Goal: Information Seeking & Learning: Learn about a topic

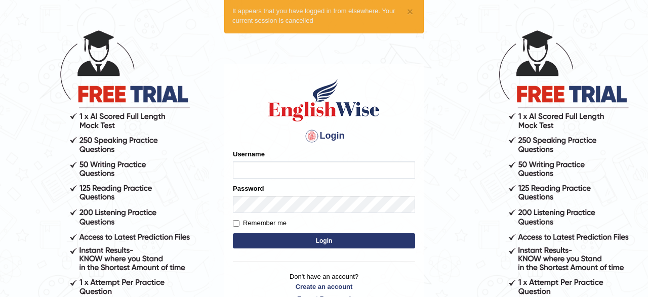
scroll to position [53, 0]
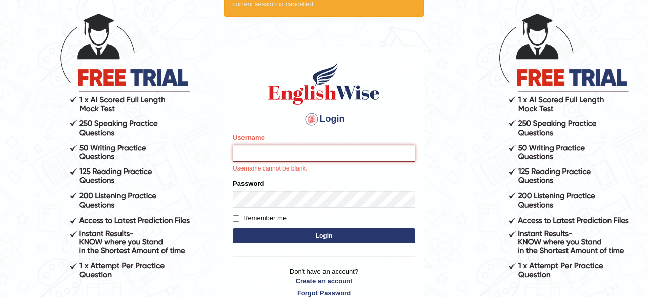
click at [276, 151] on input "Username" at bounding box center [324, 153] width 182 height 17
type input "Gosaye"
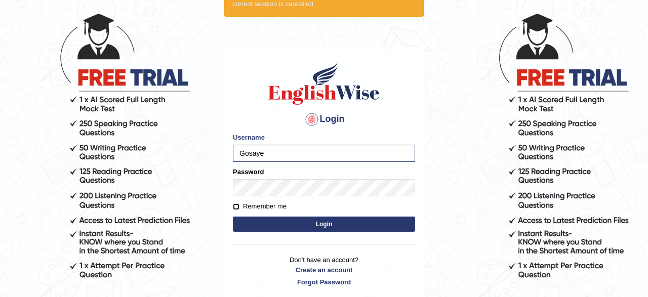
click at [234, 208] on input "Remember me" at bounding box center [236, 206] width 7 height 7
click at [239, 206] on input "Remember me" at bounding box center [236, 206] width 7 height 7
click at [237, 207] on input "Remember me" at bounding box center [236, 206] width 7 height 7
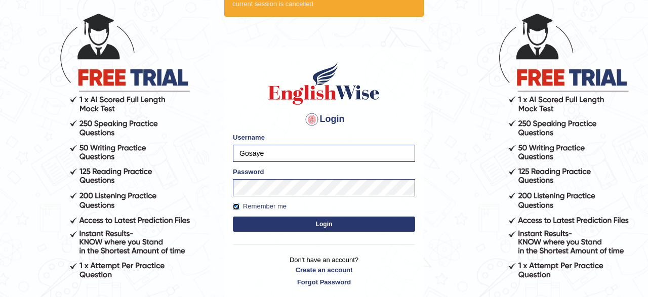
click at [237, 207] on input "Remember me" at bounding box center [236, 206] width 7 height 7
checkbox input "false"
click at [274, 227] on button "Login" at bounding box center [324, 224] width 182 height 15
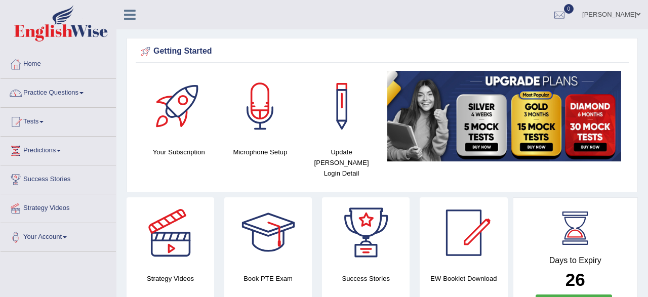
click at [58, 94] on link "Practice Questions" at bounding box center [58, 91] width 115 height 25
click at [59, 95] on link "Practice Questions" at bounding box center [58, 91] width 115 height 25
click at [59, 95] on link "Practice Questions" at bounding box center [57, 91] width 113 height 25
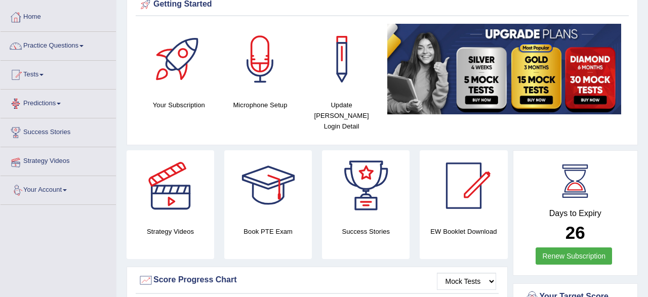
scroll to position [19, 0]
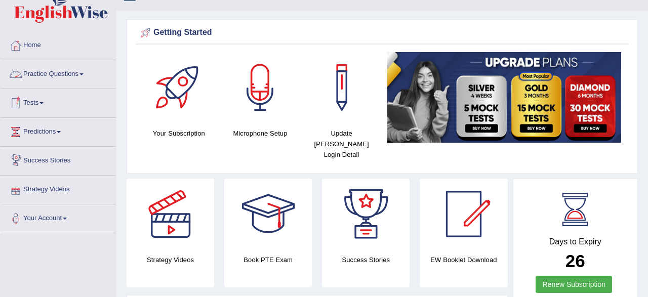
click at [66, 77] on link "Practice Questions" at bounding box center [58, 72] width 115 height 25
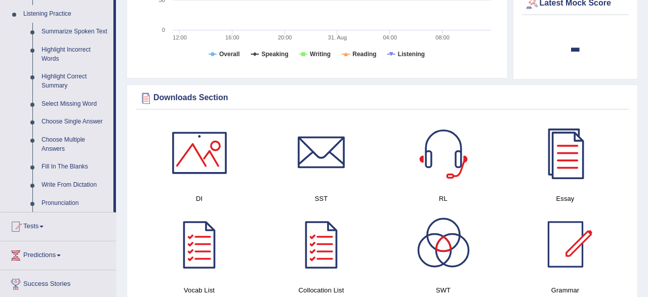
scroll to position [440, 0]
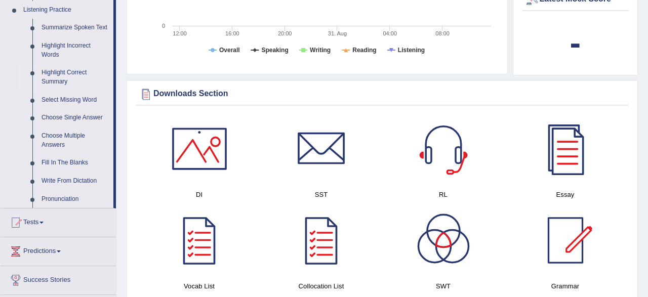
click at [61, 76] on link "Highlight Correct Summary" at bounding box center [75, 77] width 76 height 27
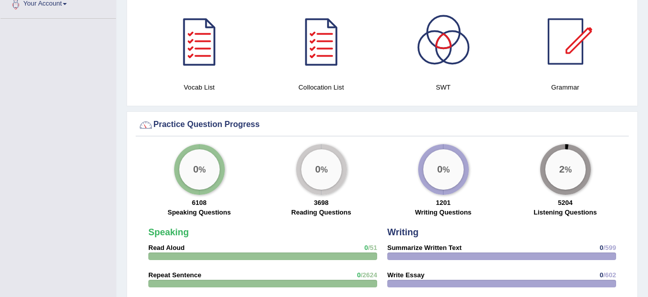
scroll to position [462, 0]
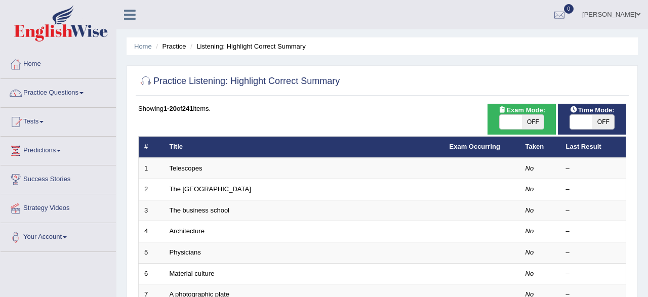
click at [64, 95] on link "Practice Questions" at bounding box center [58, 91] width 115 height 25
click at [64, 89] on link "Practice Questions" at bounding box center [58, 91] width 115 height 25
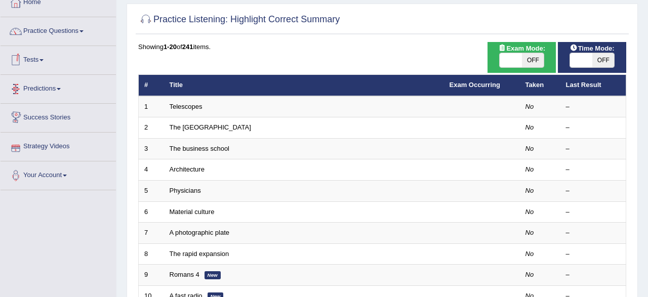
scroll to position [22, 0]
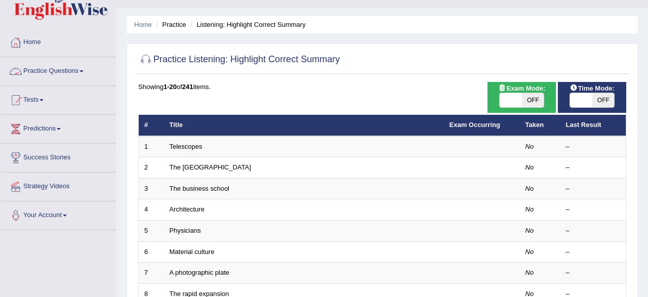
click at [68, 75] on link "Practice Questions" at bounding box center [58, 69] width 115 height 25
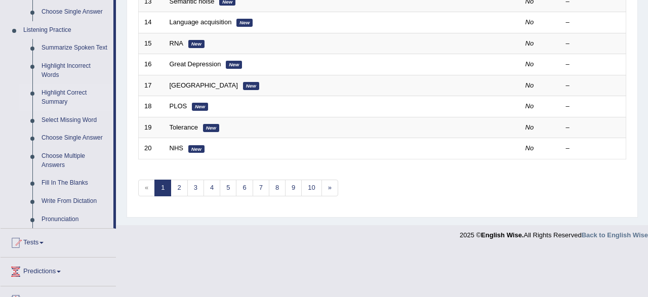
scroll to position [443, 0]
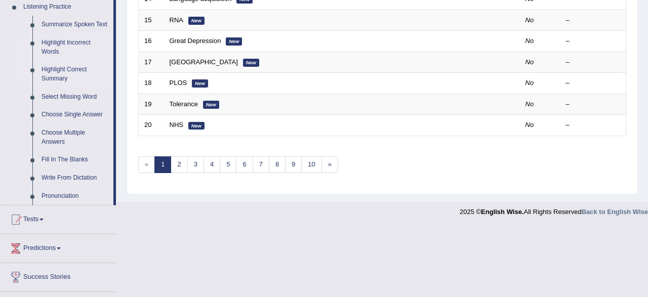
click at [55, 45] on link "Highlight Incorrect Words" at bounding box center [75, 47] width 76 height 27
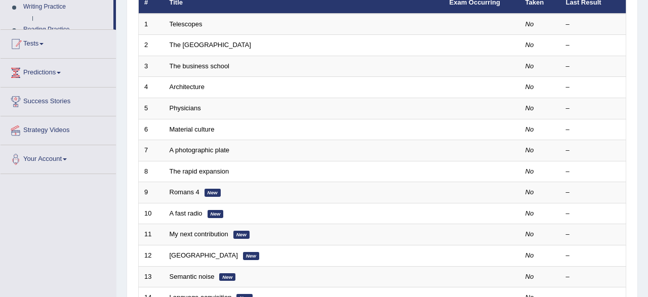
scroll to position [368, 0]
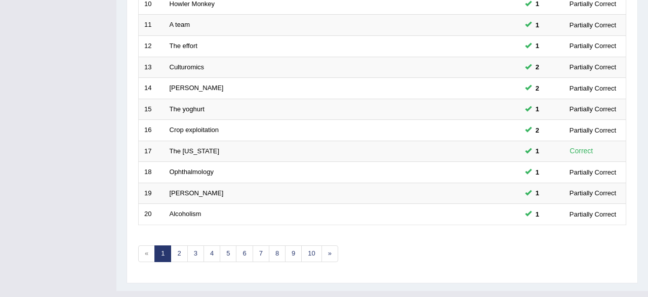
scroll to position [368, 0]
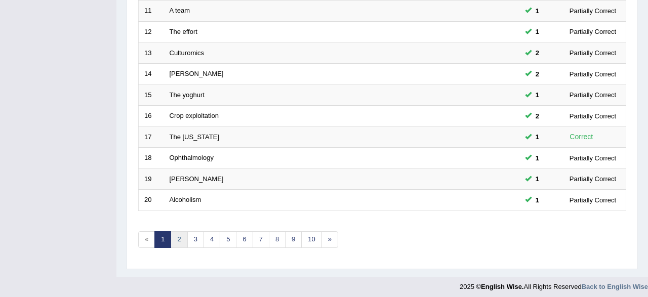
click at [174, 235] on link "2" at bounding box center [179, 239] width 17 height 17
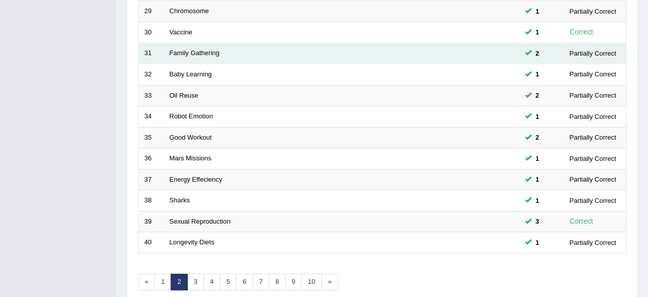
scroll to position [368, 0]
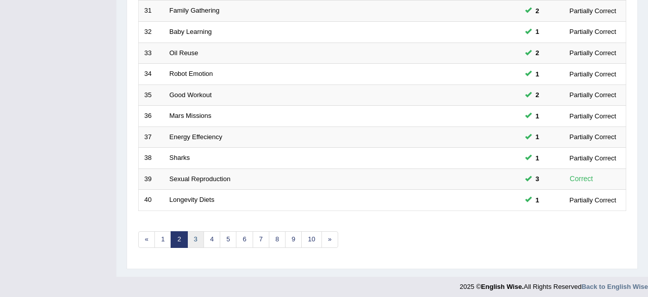
click at [194, 237] on link "3" at bounding box center [195, 239] width 17 height 17
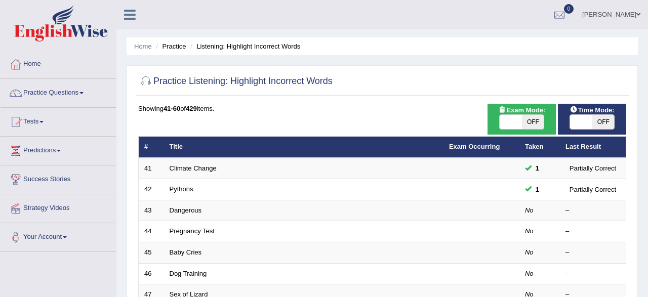
click at [69, 98] on link "Practice Questions" at bounding box center [58, 91] width 115 height 25
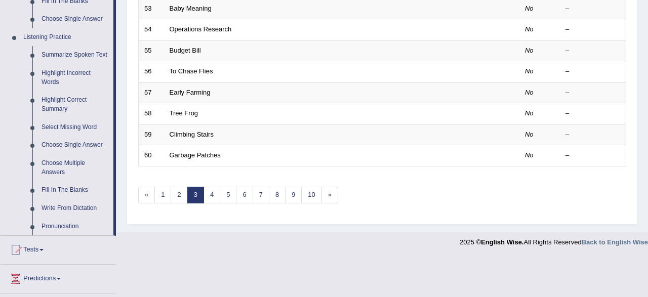
scroll to position [421, 0]
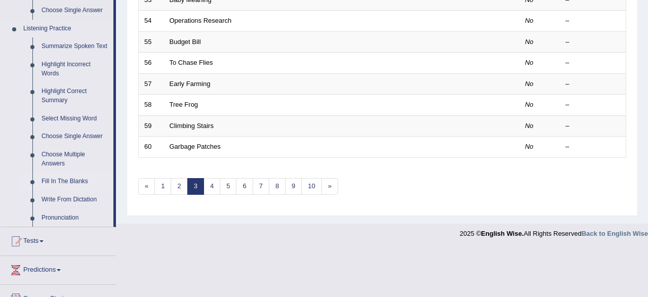
click at [51, 183] on link "Fill In The Blanks" at bounding box center [75, 182] width 76 height 18
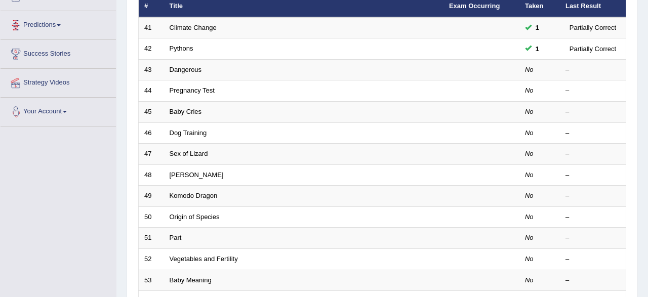
scroll to position [368, 0]
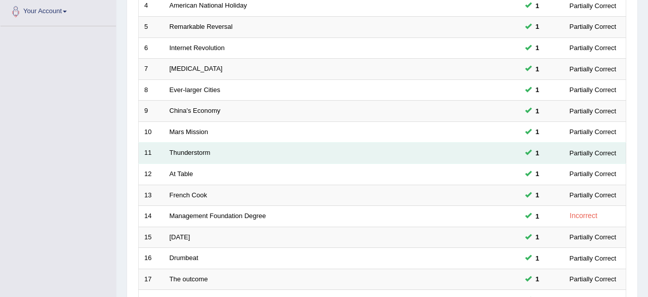
scroll to position [368, 0]
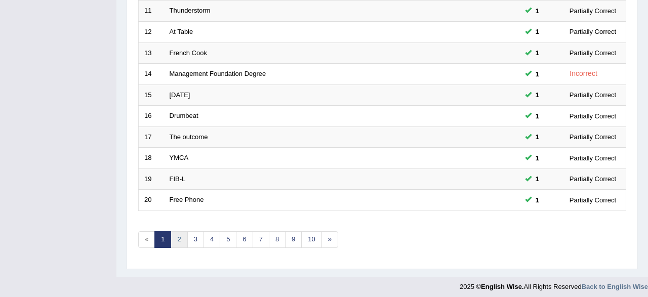
click at [175, 235] on link "2" at bounding box center [179, 239] width 17 height 17
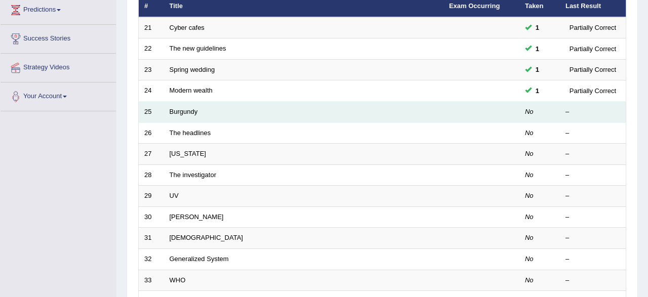
scroll to position [158, 0]
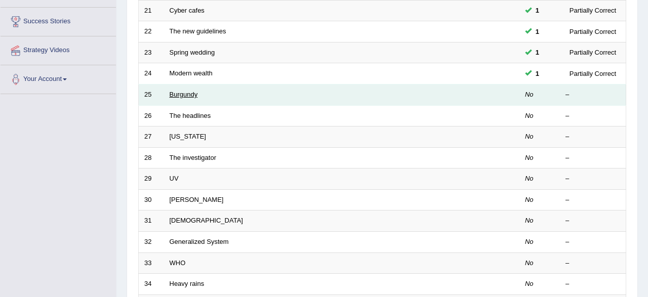
click at [177, 95] on link "Burgundy" at bounding box center [184, 95] width 28 height 8
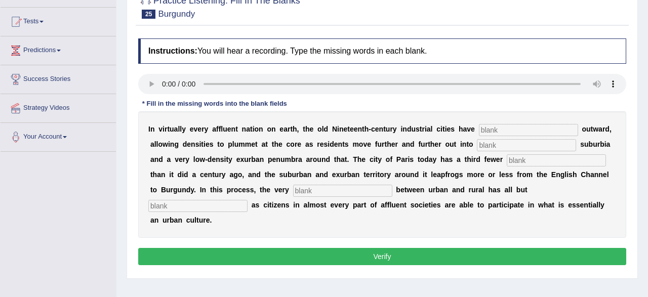
scroll to position [105, 0]
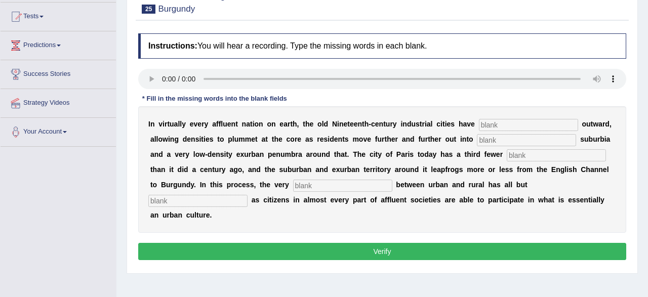
click at [529, 126] on input "text" at bounding box center [528, 125] width 99 height 12
click at [502, 128] on input "text" at bounding box center [528, 125] width 99 height 12
type input "expoted"
click at [513, 142] on input "text" at bounding box center [526, 140] width 99 height 12
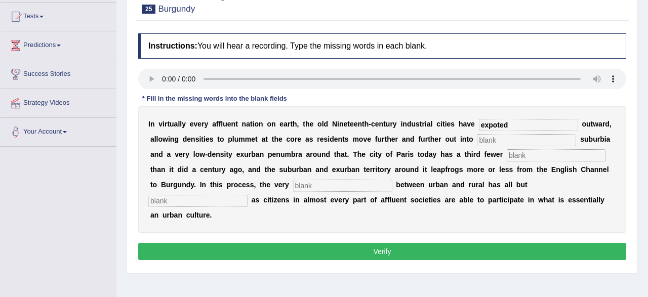
click at [501, 140] on input "text" at bounding box center [526, 140] width 99 height 12
type input "low-density"
click at [528, 158] on input "text" at bounding box center [556, 155] width 99 height 12
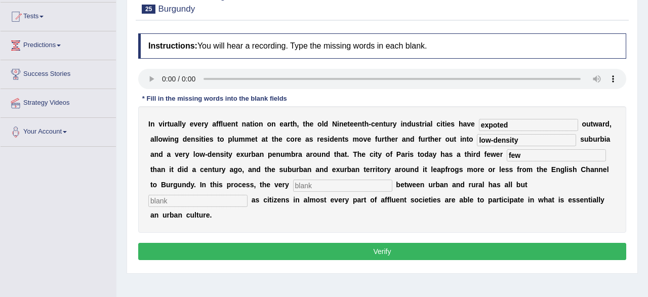
type input "few"
click at [326, 184] on input "text" at bounding box center [342, 186] width 99 height 12
click at [325, 184] on input "text" at bounding box center [342, 186] width 99 height 12
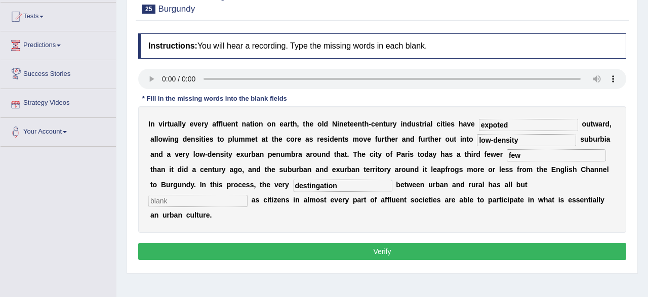
type input "destingation"
click at [247, 195] on input "text" at bounding box center [197, 201] width 99 height 12
type input "disapper"
click at [411, 243] on button "Verify" at bounding box center [382, 251] width 488 height 17
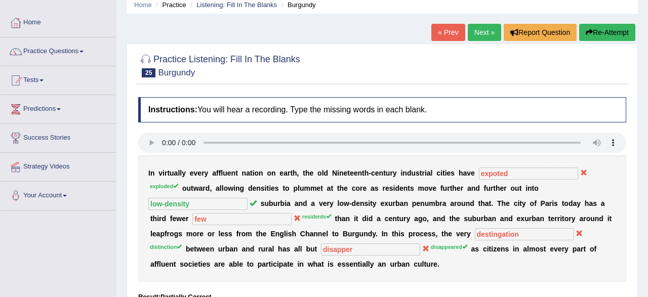
scroll to position [0, 0]
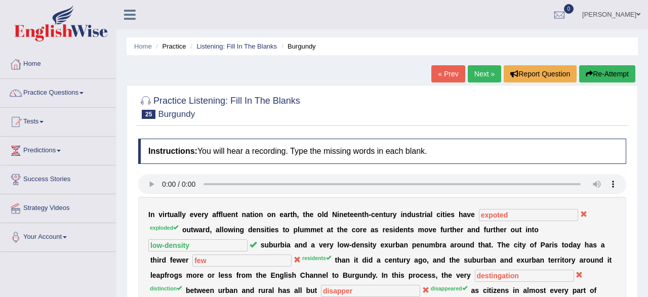
click at [478, 74] on link "Next »" at bounding box center [484, 73] width 33 height 17
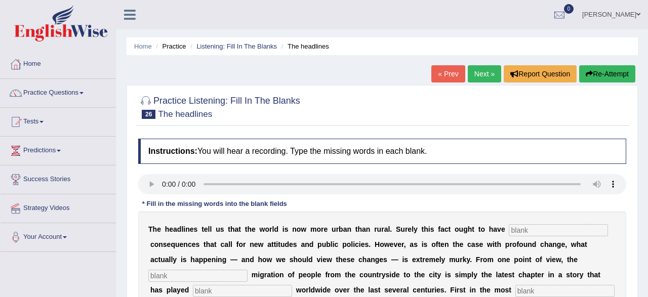
scroll to position [158, 0]
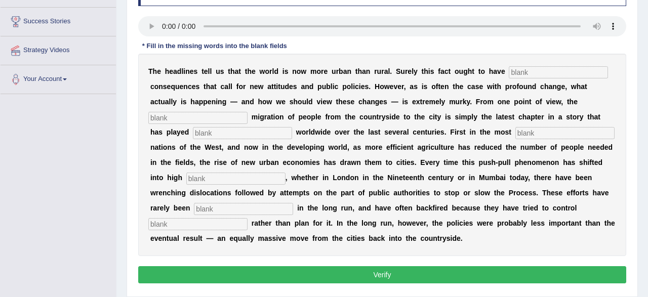
click at [552, 69] on input "text" at bounding box center [558, 72] width 99 height 12
click at [534, 73] on input "text" at bounding box center [558, 72] width 99 height 12
type input "["
type input "perfound"
click at [172, 117] on input "text" at bounding box center [197, 118] width 99 height 12
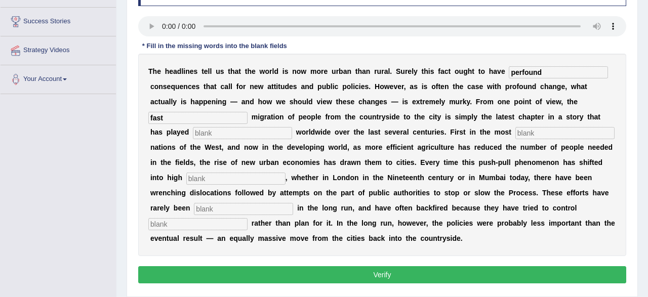
type input "fast"
click at [203, 137] on input "text" at bounding box center [242, 133] width 99 height 12
type input "out"
click at [515, 130] on input "text" at bounding box center [564, 133] width 99 height 12
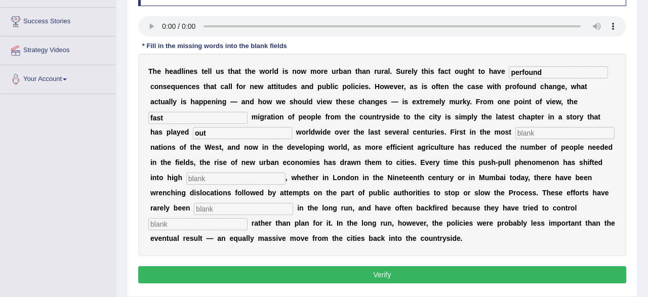
click at [515, 130] on input "text" at bounding box center [564, 133] width 99 height 12
click at [515, 132] on input "text" at bounding box center [564, 133] width 99 height 12
type input "ought"
click at [211, 179] on input "text" at bounding box center [235, 179] width 99 height 12
click at [186, 180] on input "text" at bounding box center [235, 179] width 99 height 12
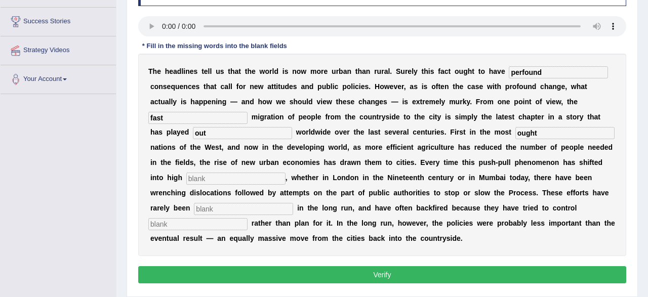
click at [186, 180] on input "text" at bounding box center [235, 179] width 99 height 12
type input "greer"
click at [194, 209] on input "text" at bounding box center [243, 209] width 99 height 12
type input "affected"
click at [247, 218] on input "text" at bounding box center [197, 224] width 99 height 12
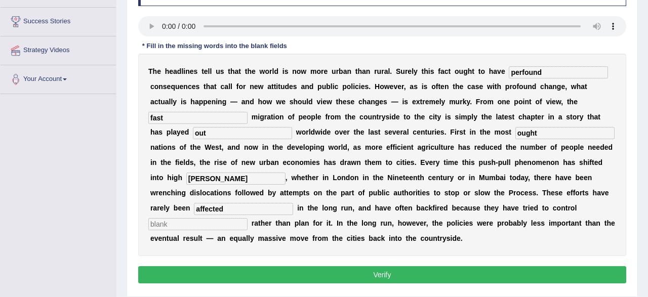
click at [247, 218] on input "text" at bounding box center [197, 224] width 99 height 12
type input "behaver"
click at [186, 179] on input "greer" at bounding box center [235, 179] width 99 height 12
type input "geer"
click at [282, 270] on button "Verify" at bounding box center [382, 274] width 488 height 17
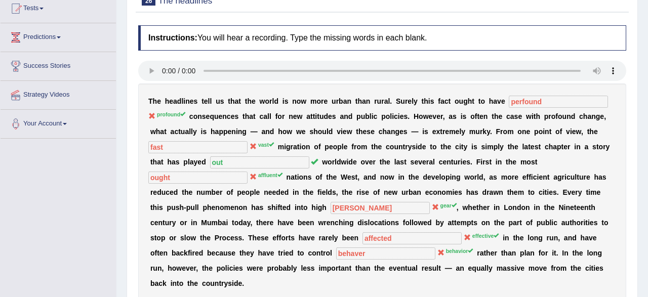
scroll to position [23, 0]
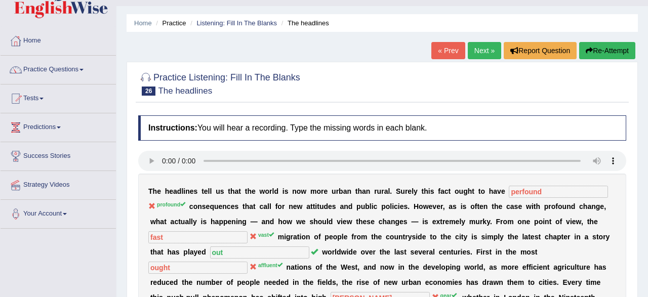
click at [476, 51] on link "Next »" at bounding box center [484, 50] width 33 height 17
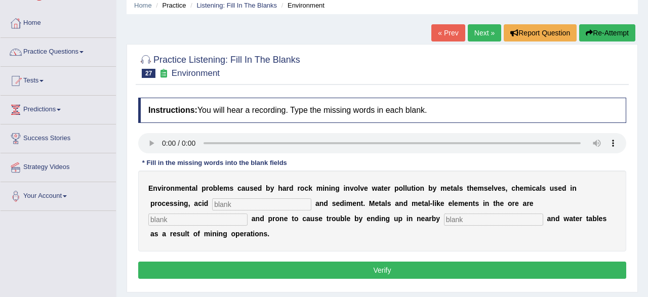
scroll to position [105, 0]
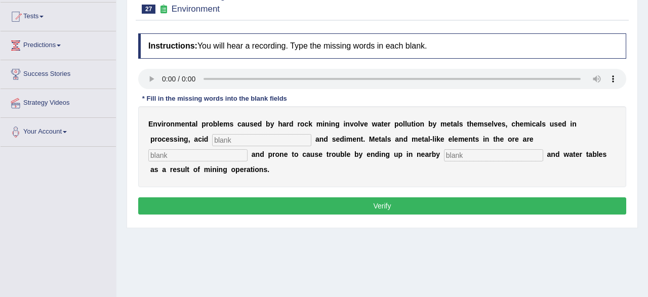
click at [243, 139] on input "text" at bounding box center [261, 140] width 99 height 12
click at [236, 142] on input "text" at bounding box center [261, 140] width 99 height 12
click at [237, 142] on input "text" at bounding box center [261, 140] width 99 height 12
type input "deranage"
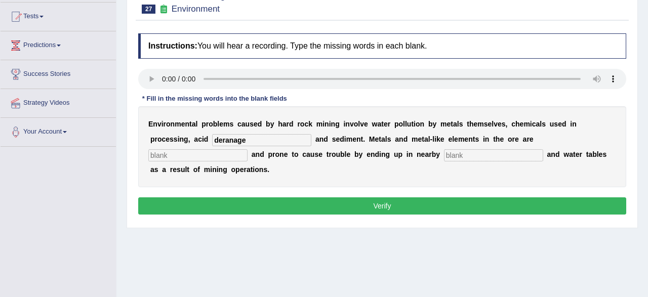
click at [247, 149] on input "text" at bounding box center [197, 155] width 99 height 12
type input "t"
type input "toxic"
click at [444, 153] on input "text" at bounding box center [493, 155] width 99 height 12
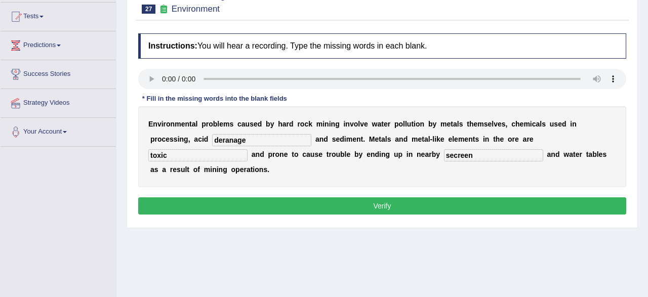
type input "secreen"
click at [383, 206] on button "Verify" at bounding box center [382, 205] width 488 height 17
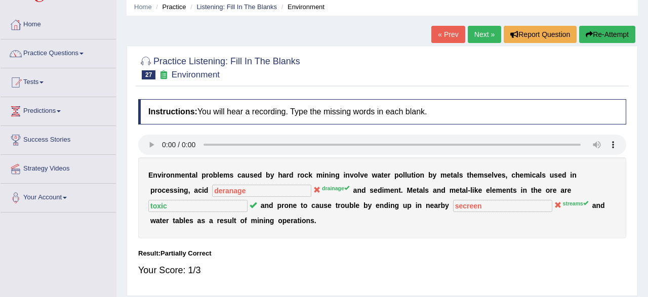
scroll to position [0, 0]
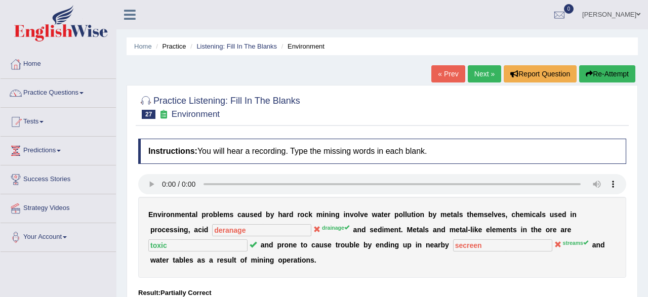
click at [475, 73] on link "Next »" at bounding box center [484, 73] width 33 height 17
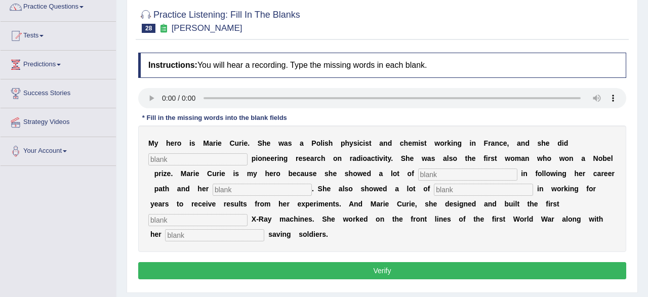
scroll to position [105, 0]
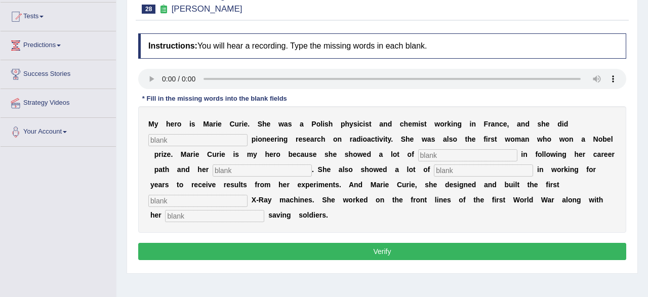
click at [168, 142] on input "text" at bounding box center [197, 140] width 99 height 12
click at [185, 143] on input "text" at bounding box center [197, 140] width 99 height 12
type input "conducted"
click at [427, 156] on input "text" at bounding box center [467, 155] width 99 height 12
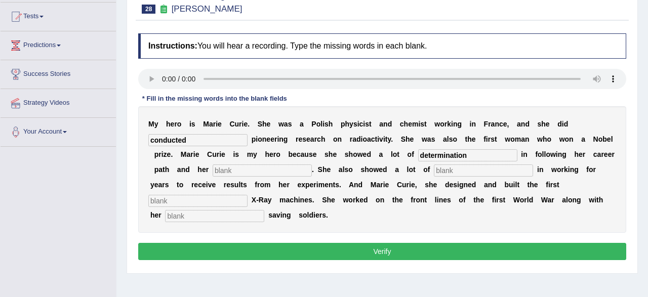
type input "determination"
click at [253, 168] on input "text" at bounding box center [262, 170] width 99 height 12
click at [231, 174] on input "text" at bounding box center [262, 170] width 99 height 12
type input "pattion"
click at [447, 170] on input "text" at bounding box center [483, 170] width 99 height 12
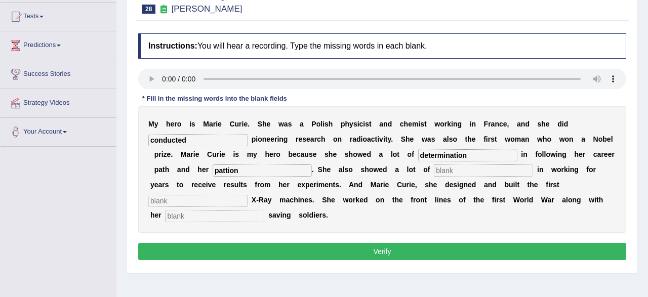
click at [447, 170] on input "text" at bounding box center [483, 170] width 99 height 12
click at [434, 173] on input "text" at bounding box center [483, 170] width 99 height 12
type input "pastionte"
click at [247, 195] on input "text" at bounding box center [197, 201] width 99 height 12
type input "mobile"
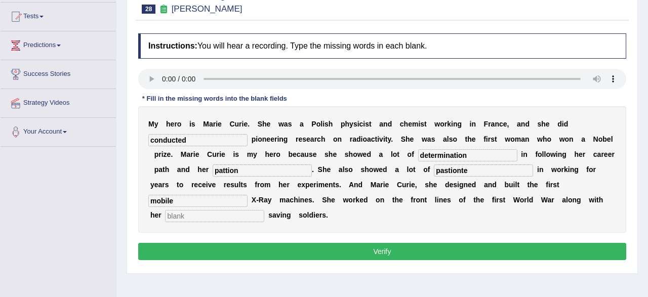
click at [264, 210] on input "text" at bounding box center [214, 216] width 99 height 12
type input "doughter"
click at [364, 246] on button "Verify" at bounding box center [382, 251] width 488 height 17
click at [364, 246] on div "Home Practice Listening: Fill In The Blanks Curie « Prev Next » Report Question…" at bounding box center [381, 148] width 531 height 506
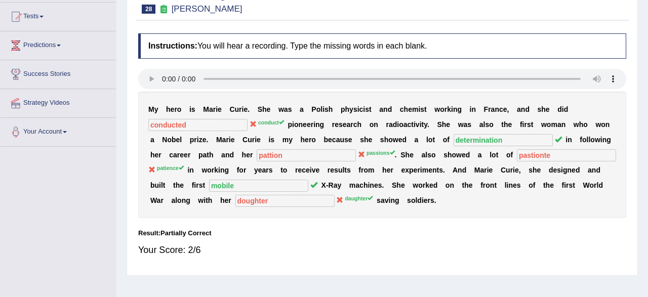
scroll to position [53, 0]
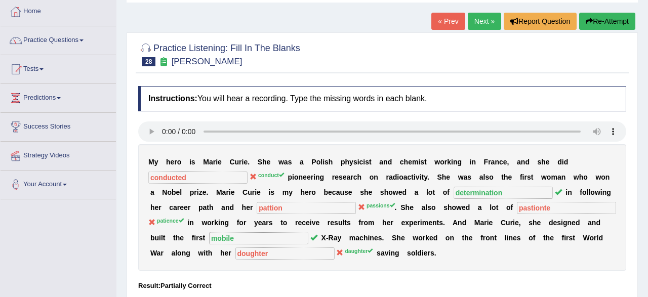
click at [476, 21] on link "Next »" at bounding box center [484, 21] width 33 height 17
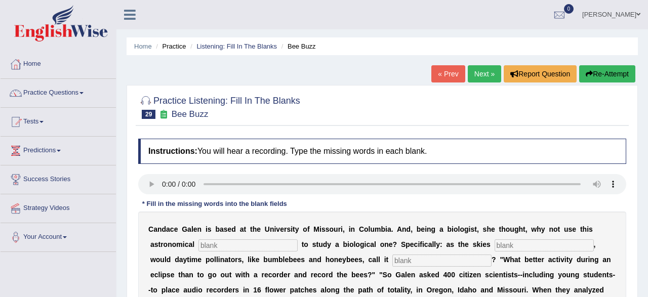
scroll to position [105, 0]
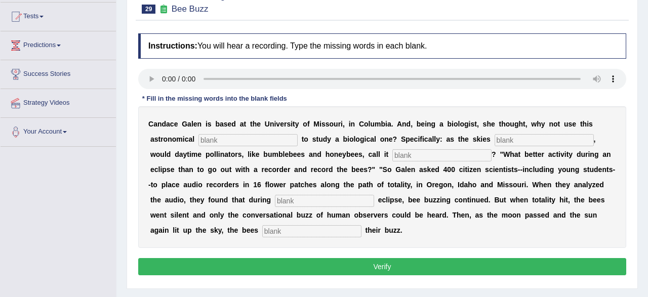
click at [217, 143] on input "text" at bounding box center [247, 140] width 99 height 12
click at [206, 141] on input "text" at bounding box center [247, 140] width 99 height 12
type input "f"
type input "phenominal"
click at [495, 140] on input "text" at bounding box center [543, 140] width 99 height 12
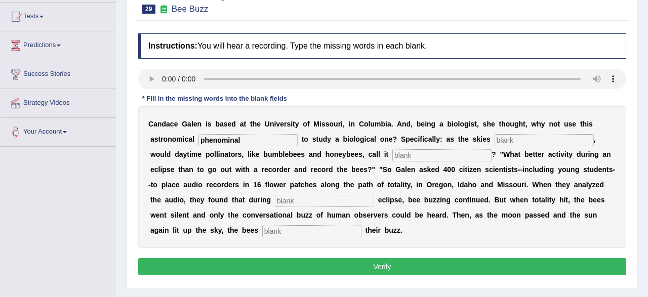
click at [495, 140] on input "text" at bounding box center [543, 140] width 99 height 12
click at [516, 142] on input "text" at bounding box center [543, 140] width 99 height 12
click at [529, 138] on input "text" at bounding box center [543, 140] width 99 height 12
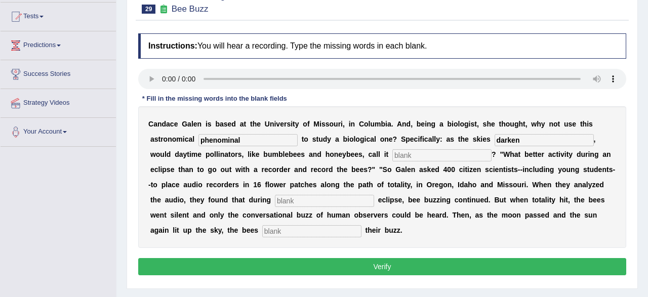
type input "darken"
click at [392, 151] on input "text" at bounding box center [441, 155] width 99 height 12
type input "eclipse"
click at [308, 201] on input "text" at bounding box center [324, 201] width 99 height 12
type input "parcial"
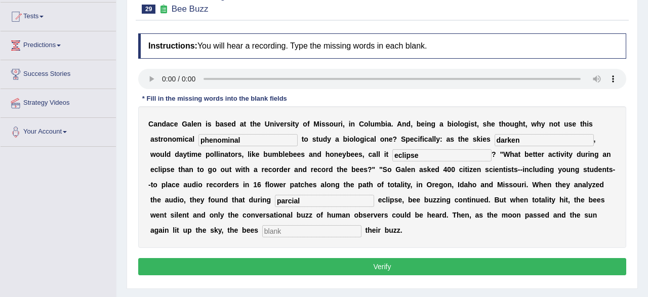
click at [278, 231] on input "text" at bounding box center [311, 231] width 99 height 12
type input "regained"
click at [331, 269] on button "Verify" at bounding box center [382, 266] width 488 height 17
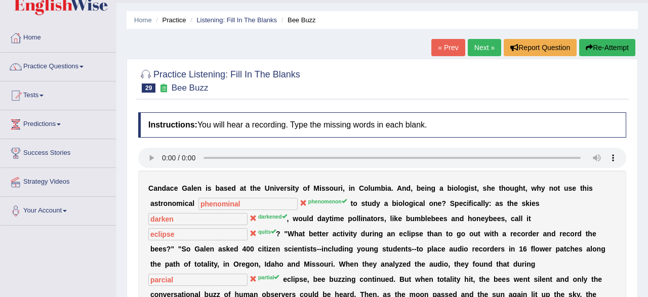
scroll to position [0, 0]
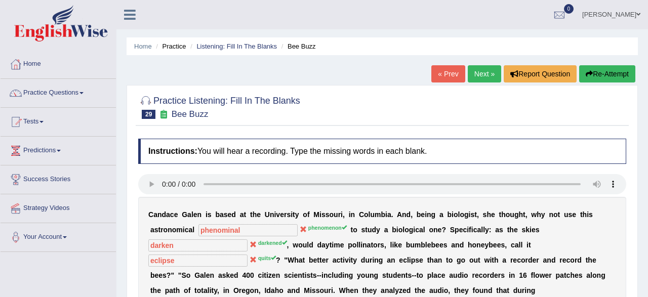
click at [486, 73] on link "Next »" at bounding box center [484, 73] width 33 height 17
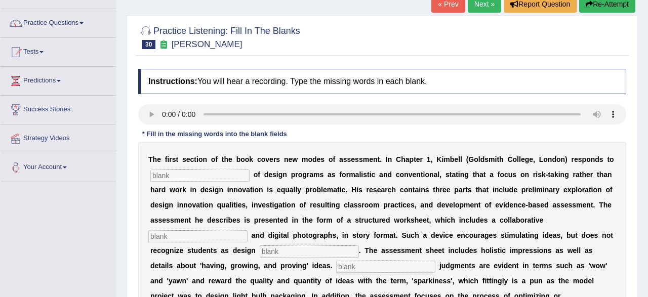
scroll to position [53, 0]
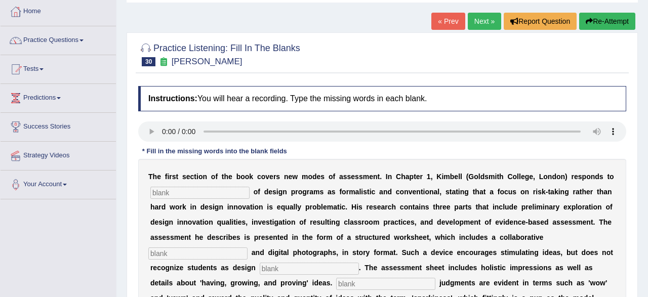
click at [182, 193] on input "text" at bounding box center [199, 193] width 99 height 12
click at [182, 193] on input "certi" at bounding box center [199, 193] width 99 height 12
type input "c"
click at [211, 197] on input "text" at bounding box center [199, 193] width 99 height 12
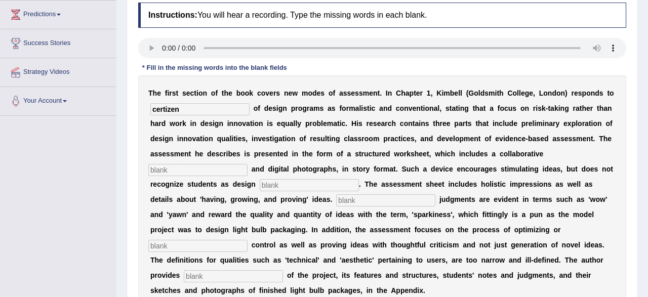
scroll to position [158, 0]
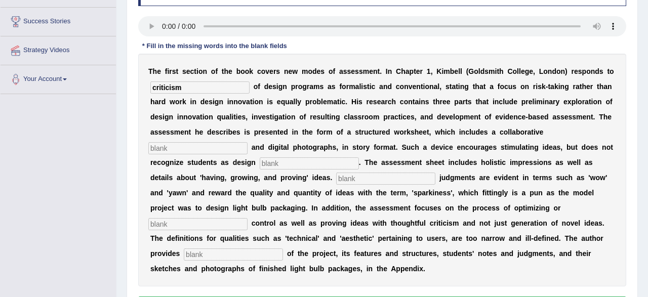
type input "criticism"
click at [195, 144] on input "text" at bounding box center [197, 148] width 99 height 12
type input "elemanet"
click at [272, 166] on input "text" at bounding box center [309, 163] width 99 height 12
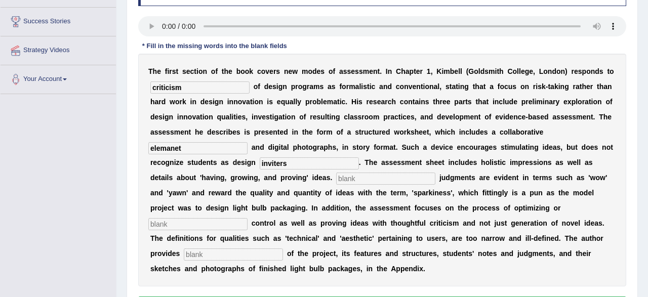
type input "inviters"
click at [336, 180] on input "text" at bounding box center [385, 179] width 99 height 12
click at [359, 178] on input "text" at bounding box center [385, 179] width 99 height 12
click at [247, 218] on input "text" at bounding box center [197, 224] width 99 height 12
click at [225, 254] on input "text" at bounding box center [233, 255] width 99 height 12
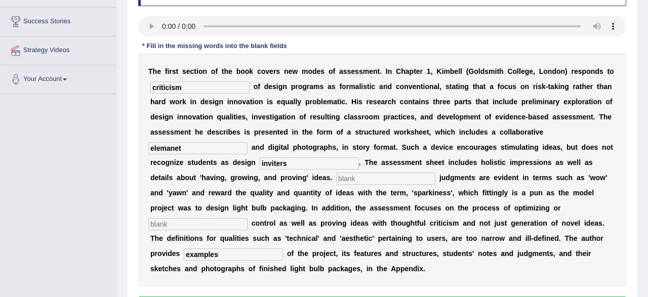
type input "examples"
click at [247, 218] on input "text" at bounding box center [197, 224] width 99 height 12
type input "complexcity"
click at [348, 182] on input "text" at bounding box center [385, 179] width 99 height 12
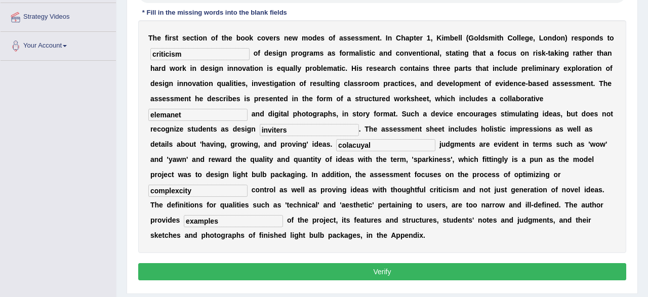
scroll to position [211, 0]
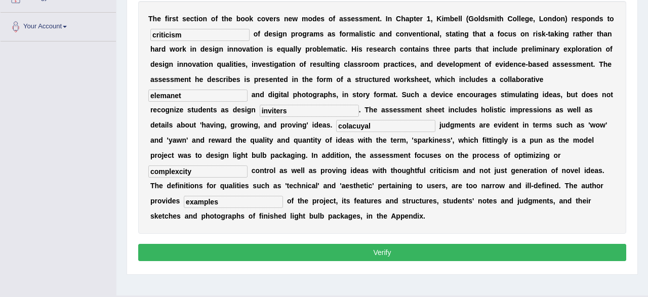
type input "colacuyal"
click at [364, 254] on button "Verify" at bounding box center [382, 252] width 488 height 17
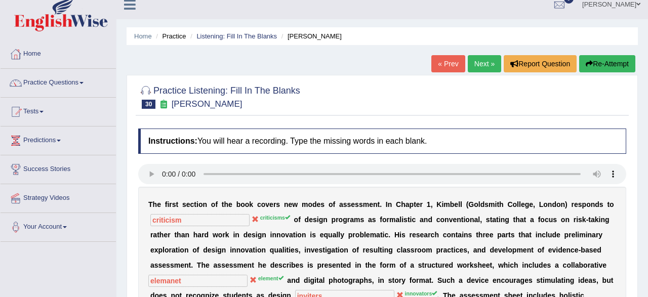
scroll to position [0, 0]
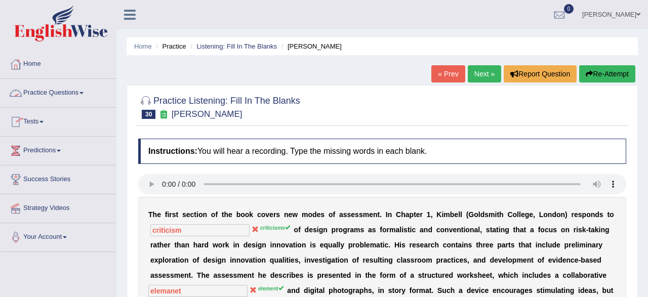
click at [62, 96] on link "Practice Questions" at bounding box center [58, 91] width 115 height 25
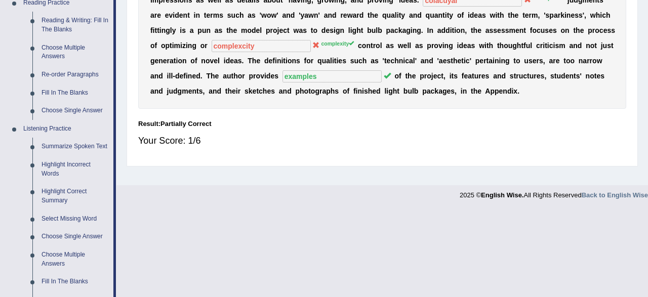
scroll to position [421, 0]
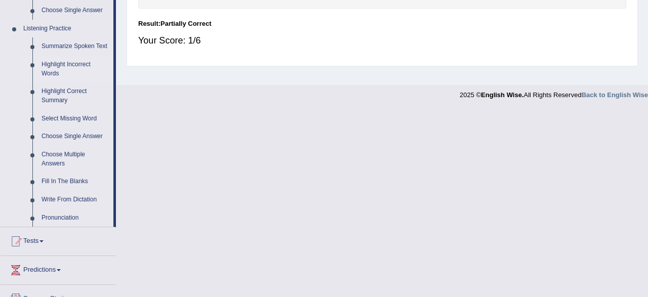
click at [67, 67] on link "Highlight Incorrect Words" at bounding box center [75, 69] width 76 height 27
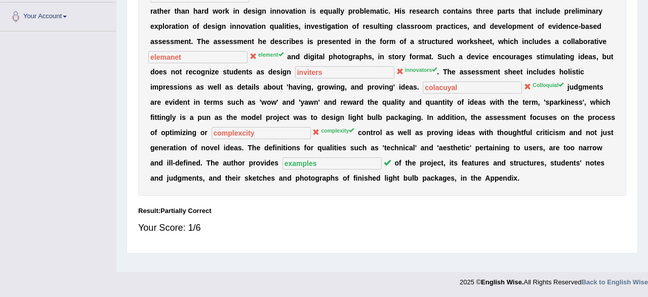
scroll to position [0, 0]
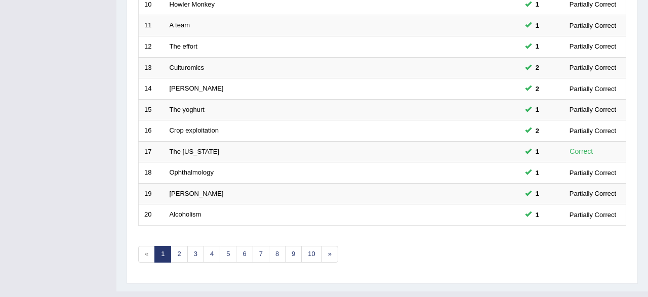
scroll to position [368, 0]
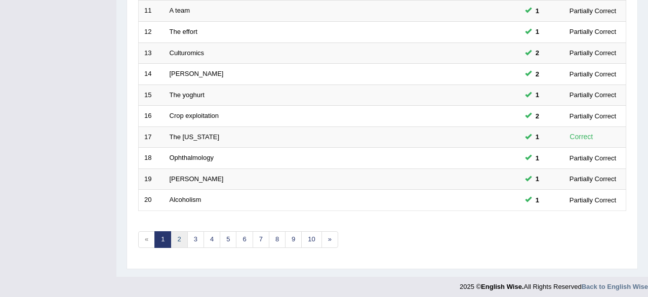
click at [179, 240] on link "2" at bounding box center [179, 239] width 17 height 17
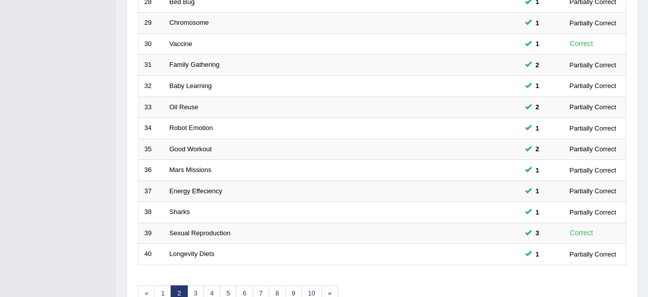
scroll to position [368, 0]
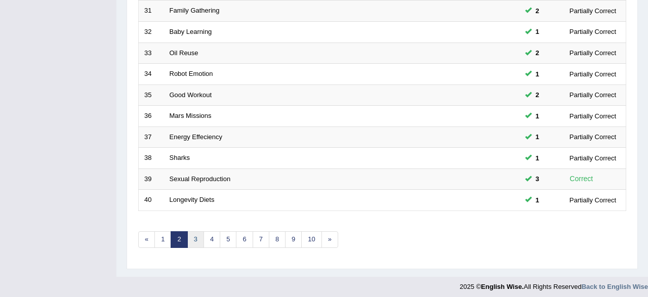
click at [189, 239] on link "3" at bounding box center [195, 239] width 17 height 17
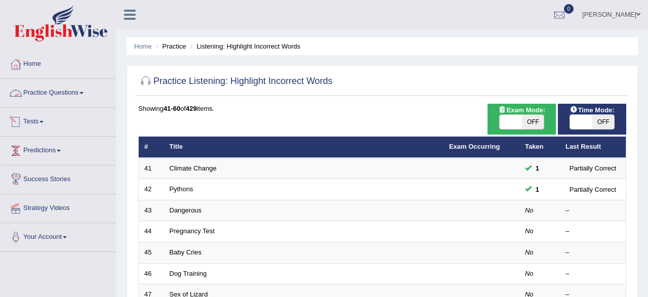
click at [53, 95] on link "Practice Questions" at bounding box center [58, 91] width 115 height 25
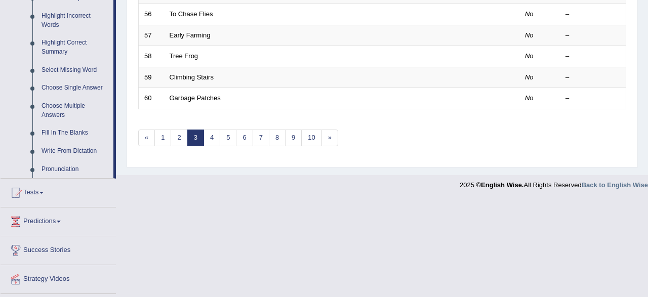
scroll to position [474, 0]
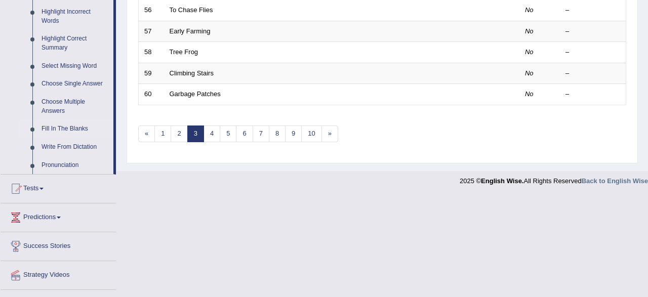
click at [59, 132] on link "Fill In The Blanks" at bounding box center [75, 129] width 76 height 18
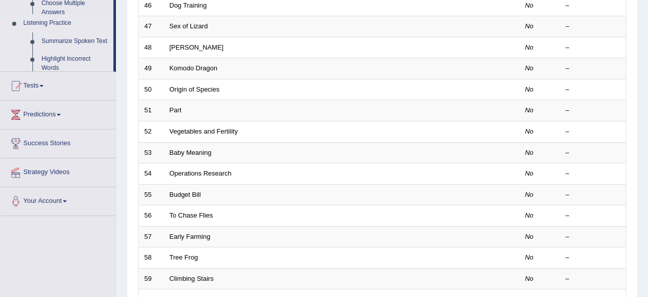
scroll to position [0, 0]
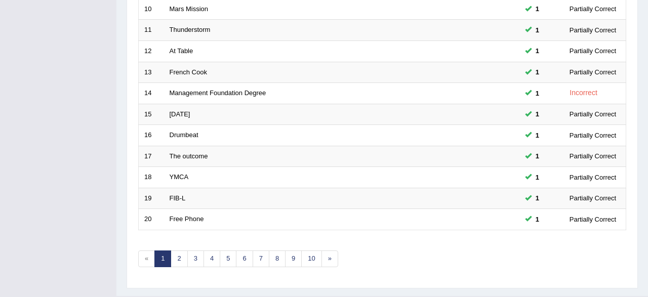
scroll to position [368, 0]
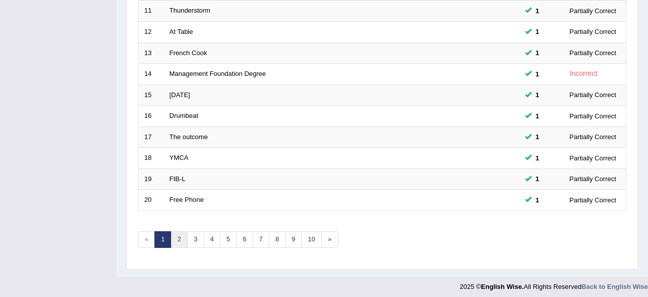
click at [176, 237] on link "2" at bounding box center [179, 239] width 17 height 17
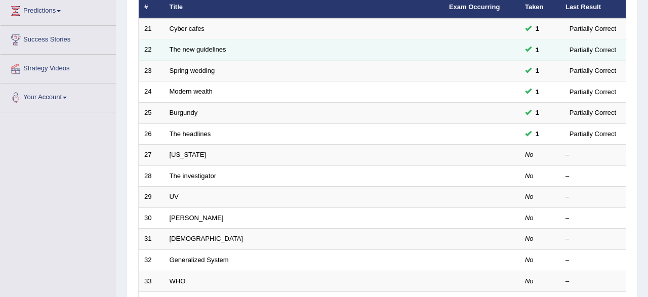
scroll to position [158, 0]
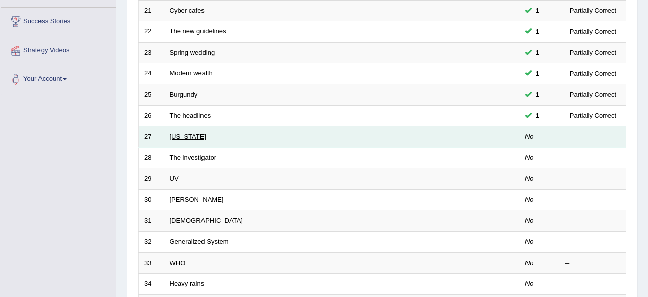
click at [175, 137] on link "[US_STATE]" at bounding box center [188, 137] width 36 height 8
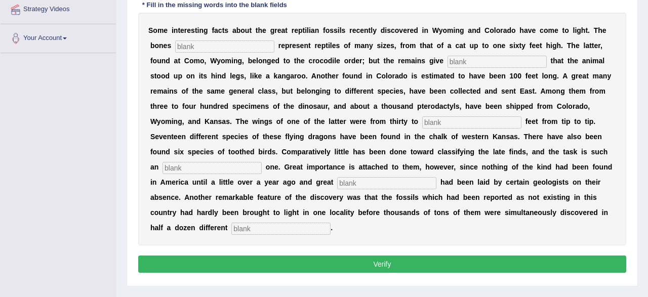
scroll to position [23, 0]
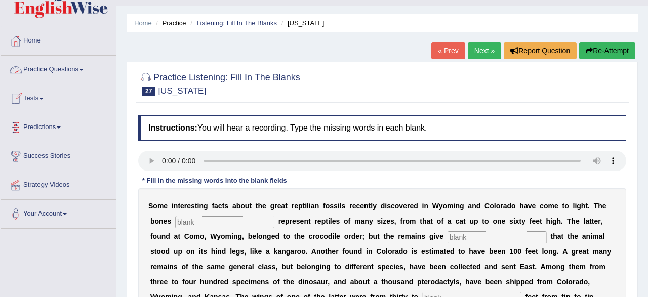
click at [62, 71] on link "Practice Questions" at bounding box center [58, 68] width 115 height 25
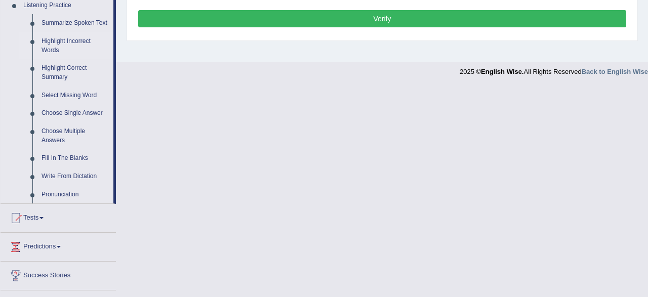
scroll to position [444, 0]
click at [62, 161] on link "Fill In The Blanks" at bounding box center [75, 158] width 76 height 18
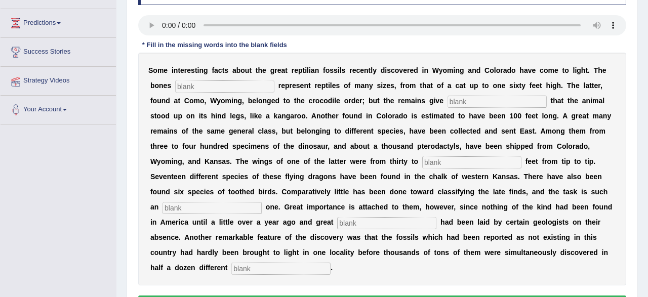
scroll to position [0, 0]
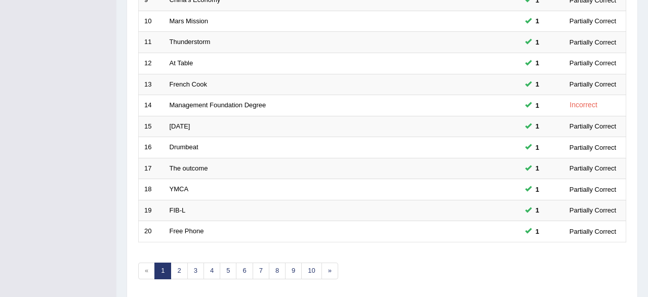
scroll to position [368, 0]
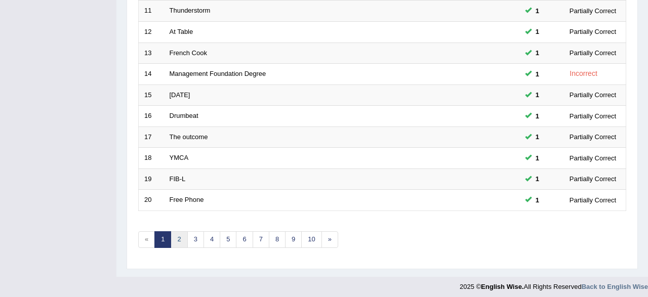
click at [177, 237] on link "2" at bounding box center [179, 239] width 17 height 17
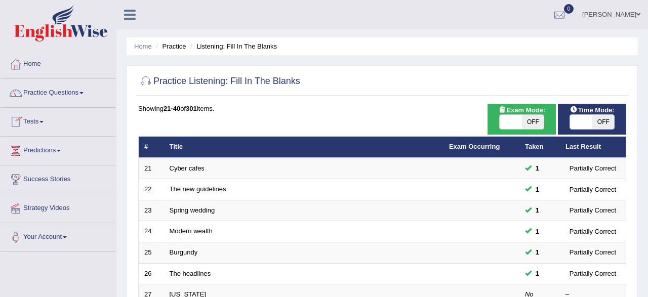
click at [27, 126] on link "Tests" at bounding box center [58, 120] width 115 height 25
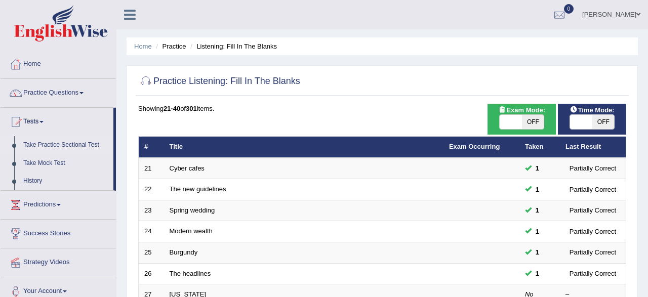
click at [45, 143] on link "Take Practice Sectional Test" at bounding box center [66, 145] width 95 height 18
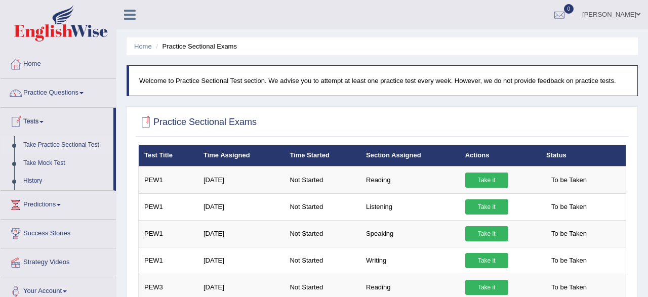
scroll to position [105, 0]
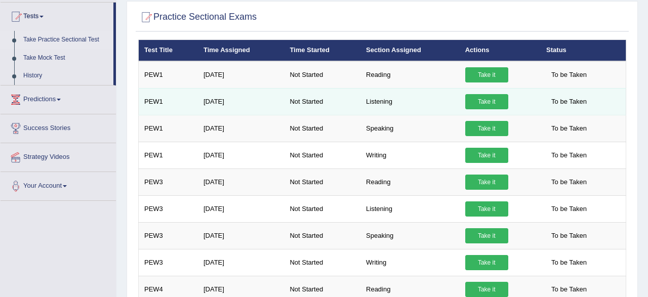
click at [483, 99] on link "Take it" at bounding box center [486, 101] width 43 height 15
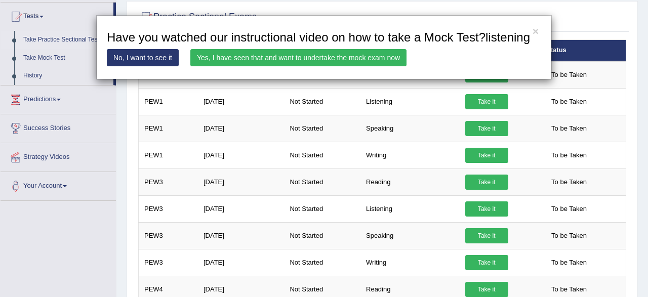
click at [309, 57] on link "Yes, I have seen that and want to undertake the mock exam now" at bounding box center [298, 57] width 216 height 17
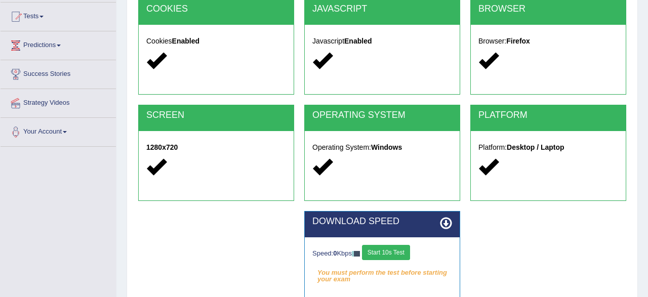
scroll to position [211, 0]
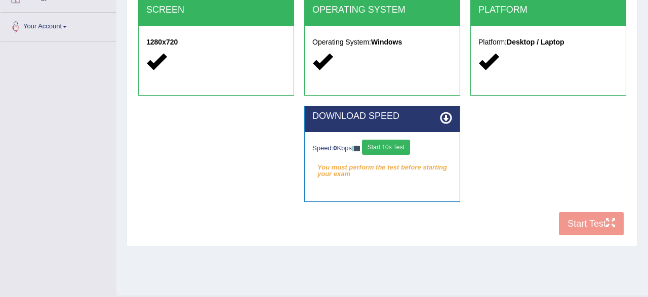
click at [380, 143] on button "Start 10s Test" at bounding box center [386, 147] width 48 height 15
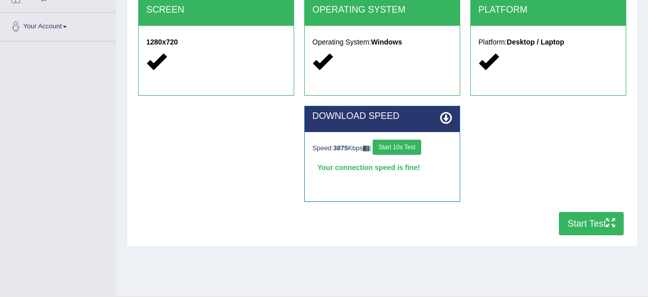
click at [394, 147] on button "Start 10s Test" at bounding box center [397, 147] width 48 height 15
click at [393, 148] on button "Start 10s Test" at bounding box center [397, 147] width 48 height 15
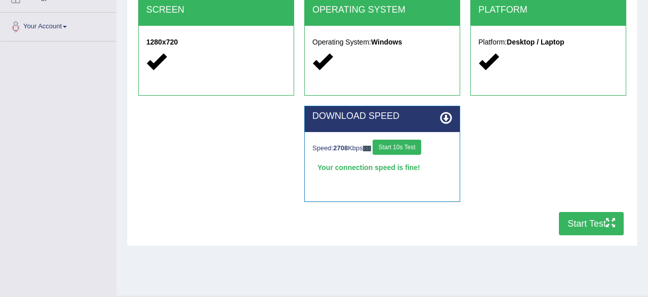
click at [393, 148] on button "Start 10s Test" at bounding box center [397, 147] width 48 height 15
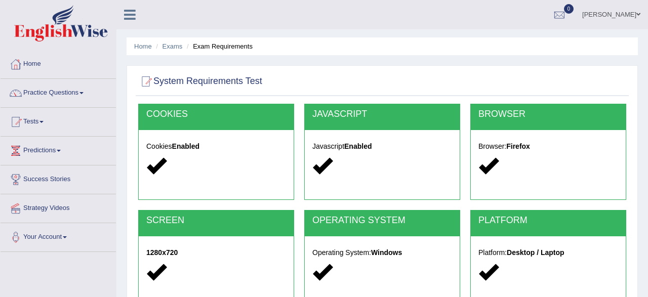
scroll to position [158, 0]
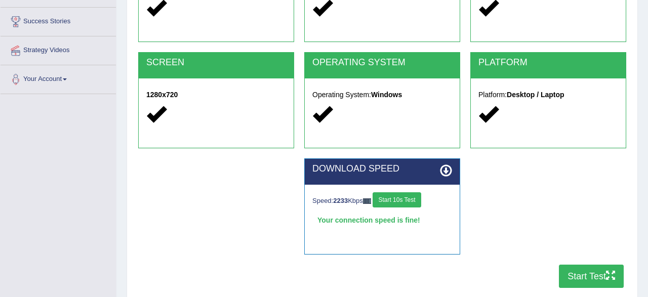
click at [400, 199] on button "Start 10s Test" at bounding box center [397, 199] width 48 height 15
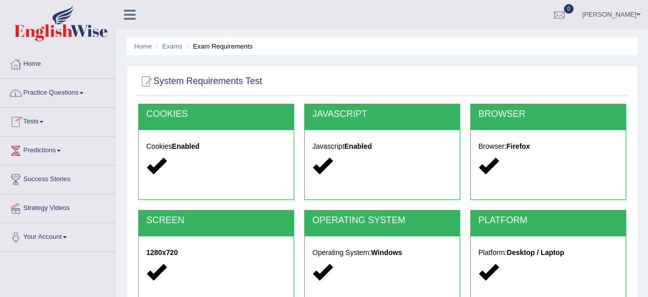
click at [62, 97] on link "Practice Questions" at bounding box center [58, 91] width 115 height 25
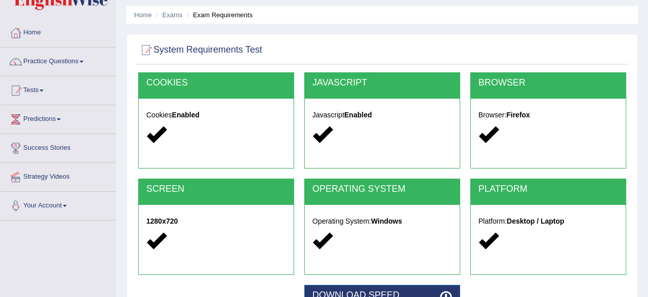
scroll to position [53, 0]
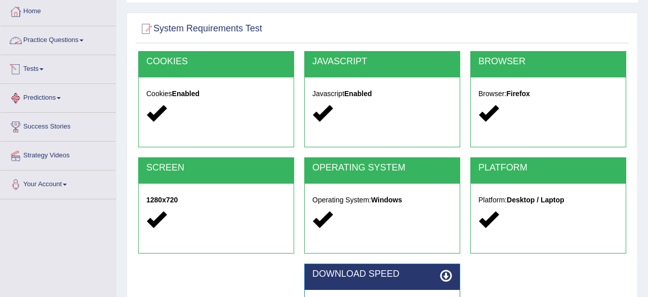
click at [56, 45] on link "Practice Questions" at bounding box center [58, 38] width 115 height 25
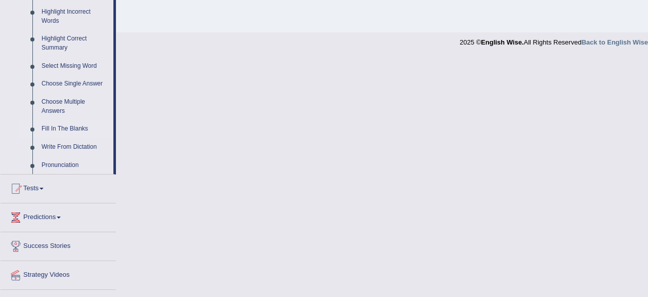
scroll to position [421, 0]
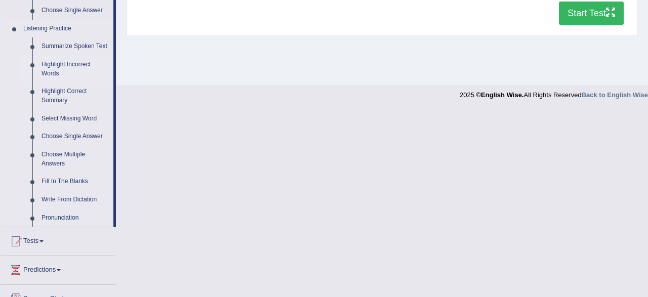
click at [66, 69] on link "Highlight Incorrect Words" at bounding box center [75, 69] width 76 height 27
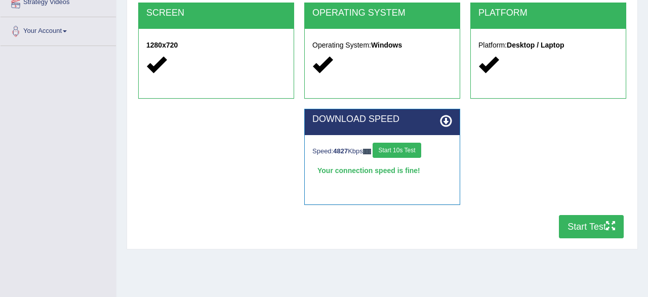
scroll to position [0, 0]
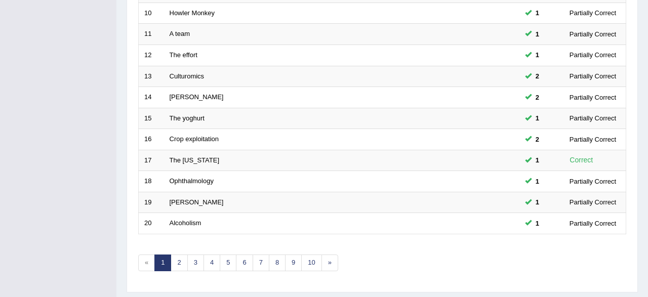
scroll to position [368, 0]
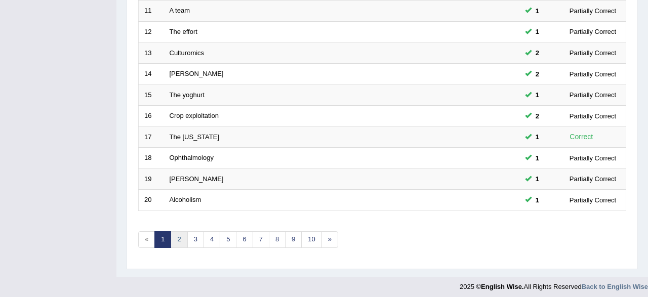
click at [177, 232] on link "2" at bounding box center [179, 239] width 17 height 17
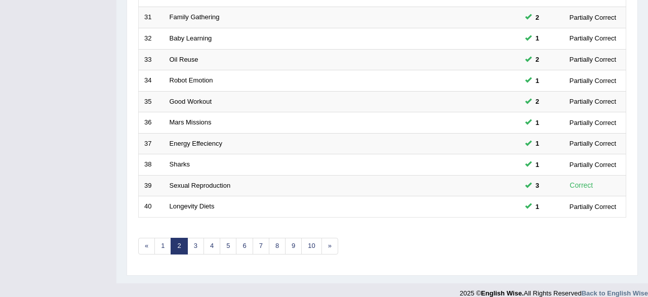
scroll to position [368, 0]
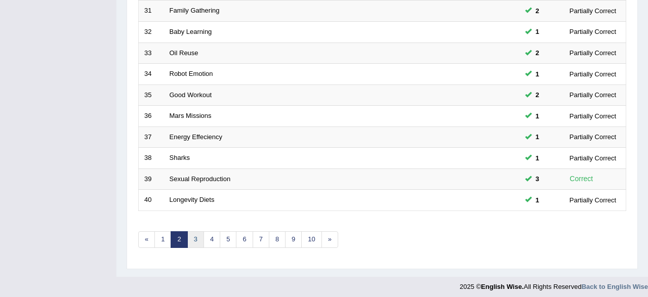
click at [197, 241] on link "3" at bounding box center [195, 239] width 17 height 17
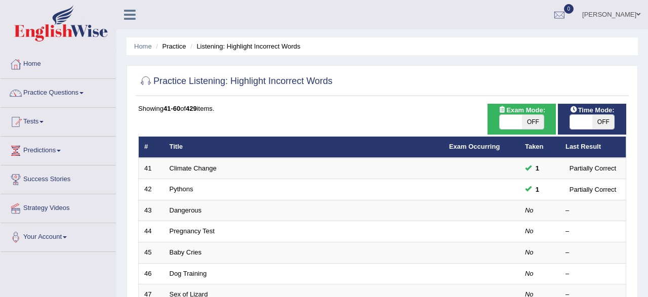
click at [74, 96] on link "Practice Questions" at bounding box center [58, 91] width 115 height 25
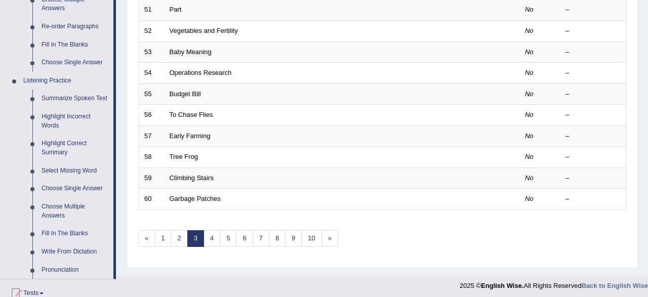
scroll to position [368, 0]
click at [60, 145] on link "Highlight Correct Summary" at bounding box center [75, 148] width 76 height 27
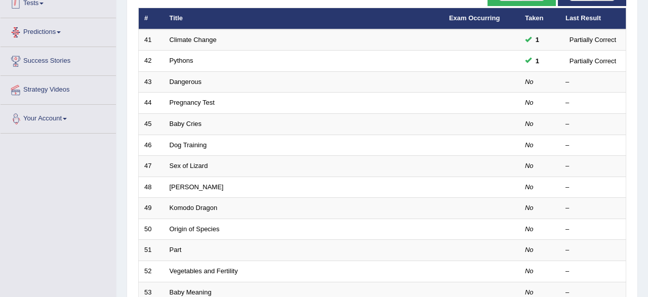
scroll to position [368, 0]
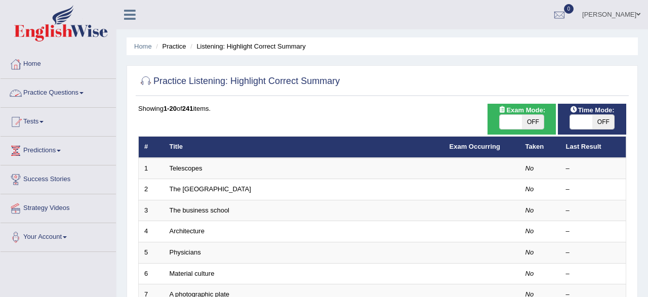
click at [63, 95] on link "Practice Questions" at bounding box center [58, 91] width 115 height 25
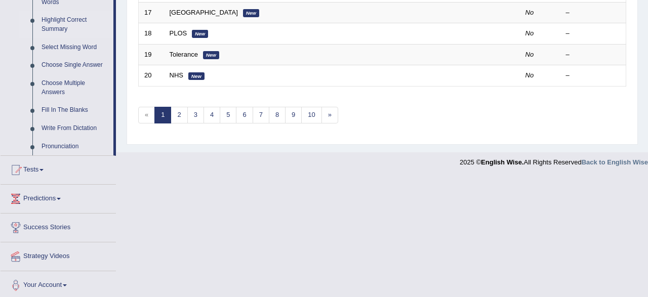
scroll to position [494, 0]
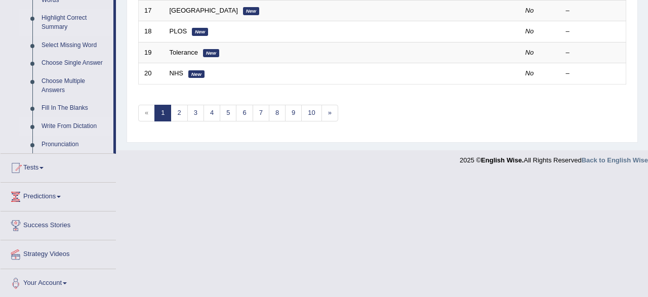
click at [79, 130] on link "Write From Dictation" at bounding box center [75, 126] width 76 height 18
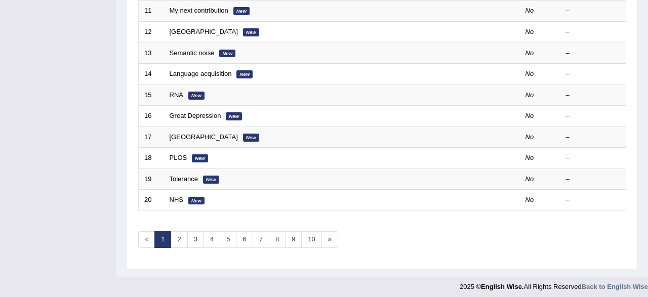
scroll to position [0, 0]
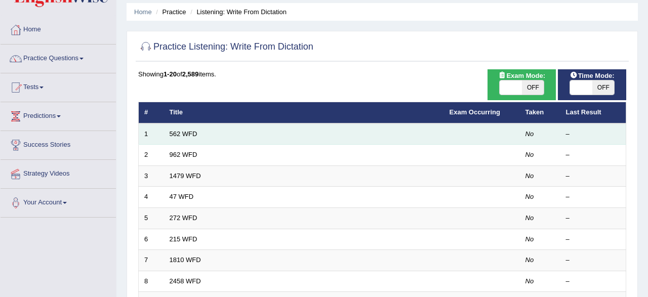
scroll to position [53, 0]
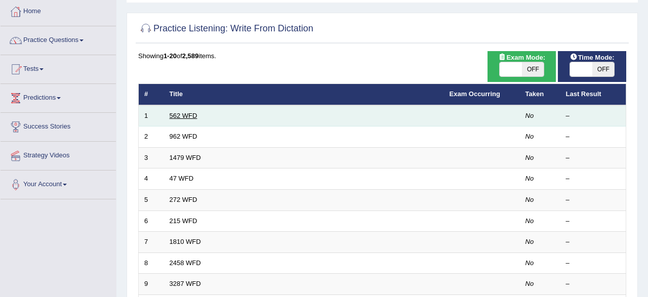
click at [191, 116] on link "562 WFD" at bounding box center [184, 116] width 28 height 8
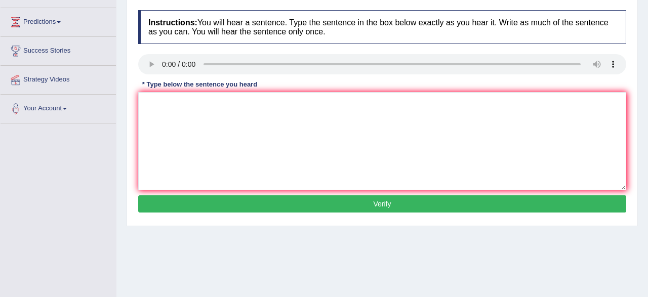
scroll to position [105, 0]
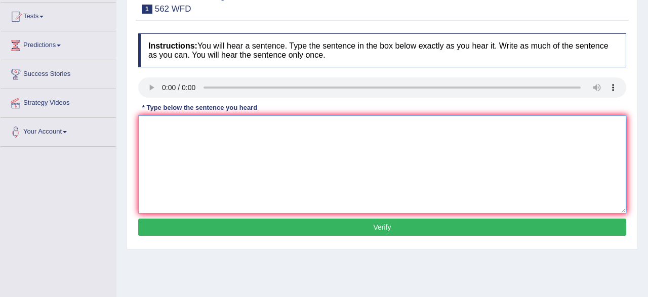
click at [232, 129] on textarea at bounding box center [382, 164] width 488 height 98
click at [162, 124] on textarea at bounding box center [382, 164] width 488 height 98
type textarea "the gape betwen poor and rich will be decresed"
click at [262, 225] on button "Verify" at bounding box center [382, 227] width 488 height 17
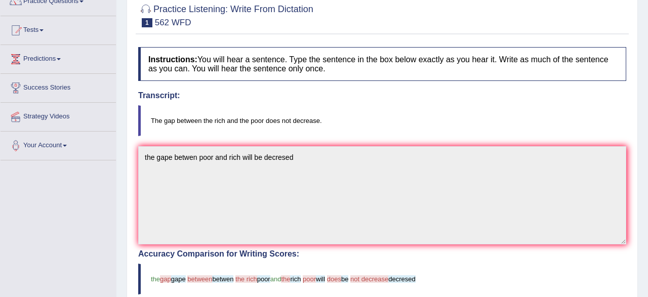
scroll to position [0, 0]
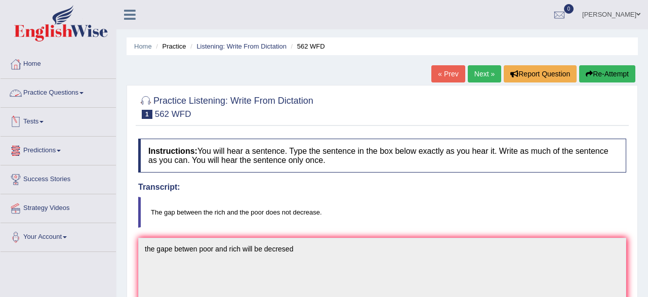
click at [50, 93] on link "Practice Questions" at bounding box center [58, 91] width 115 height 25
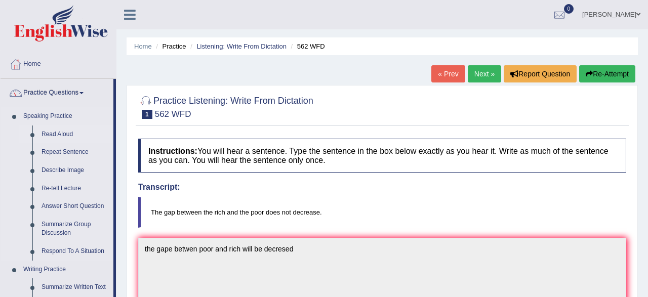
click at [61, 139] on link "Read Aloud" at bounding box center [75, 135] width 76 height 18
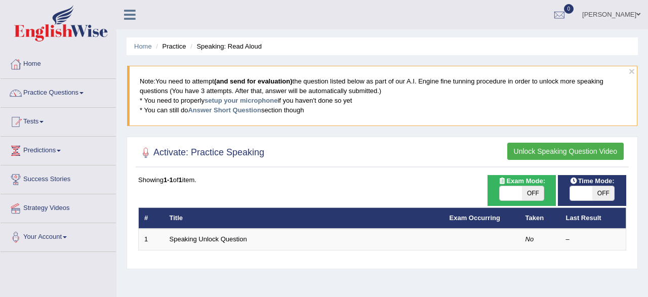
click at [51, 97] on link "Practice Questions" at bounding box center [58, 91] width 115 height 25
click at [55, 93] on link "Practice Questions" at bounding box center [58, 91] width 115 height 25
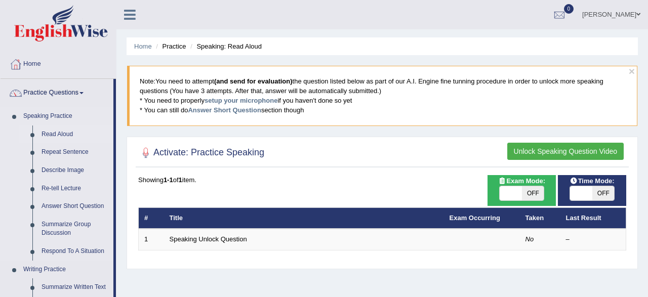
click at [61, 134] on link "Read Aloud" at bounding box center [75, 135] width 76 height 18
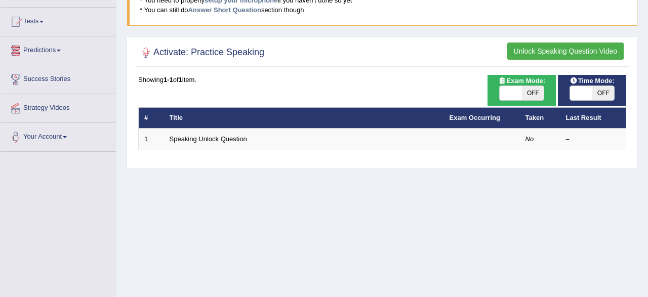
scroll to position [105, 0]
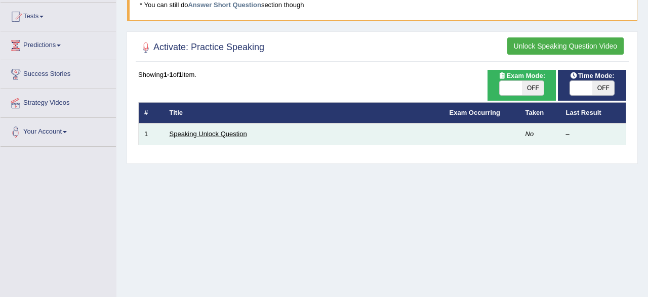
click at [198, 133] on link "Speaking Unlock Question" at bounding box center [208, 134] width 77 height 8
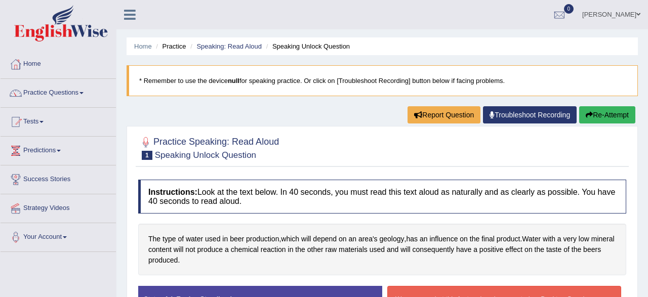
scroll to position [158, 0]
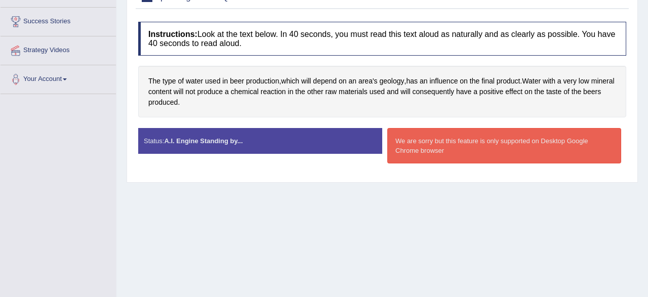
click at [209, 144] on div "Status: A.I. Engine Standing by..." at bounding box center [260, 141] width 244 height 26
click at [186, 144] on div "Status: A.I. Engine Standing by..." at bounding box center [260, 141] width 244 height 26
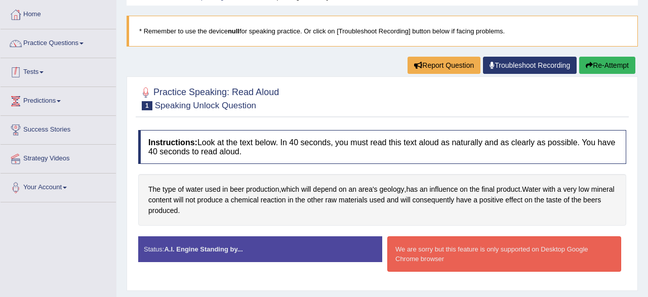
scroll to position [0, 0]
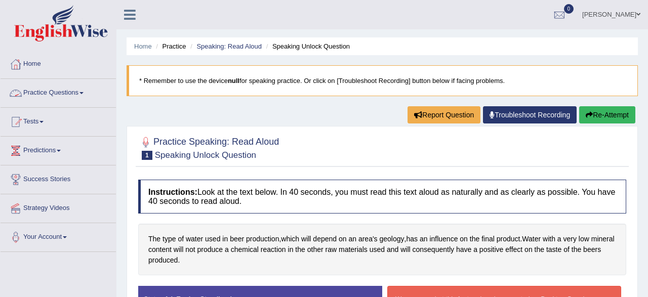
click at [46, 89] on link "Practice Questions" at bounding box center [58, 91] width 115 height 25
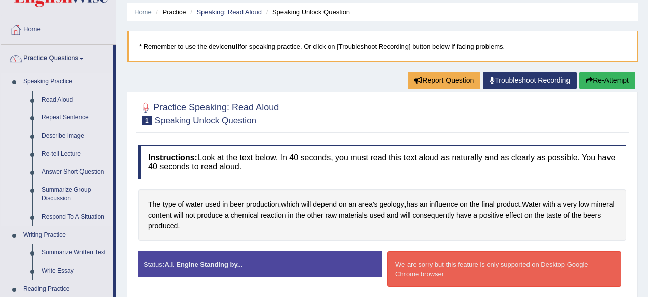
scroll to position [53, 0]
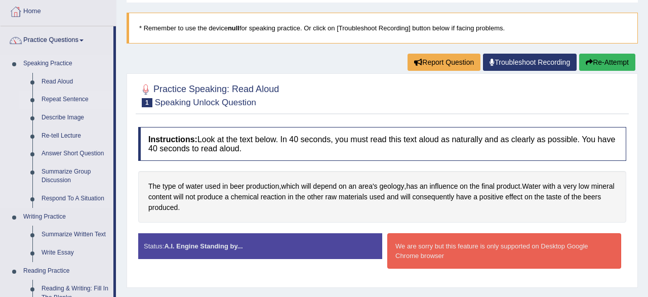
click at [64, 101] on link "Repeat Sentence" at bounding box center [75, 100] width 76 height 18
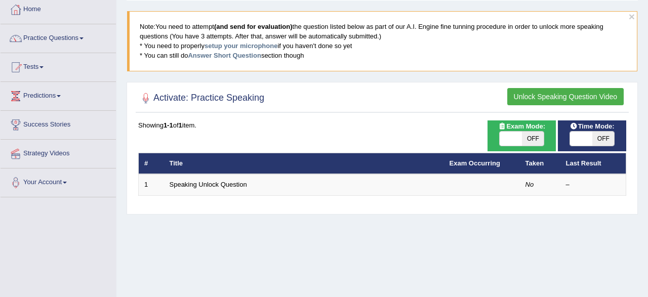
scroll to position [105, 0]
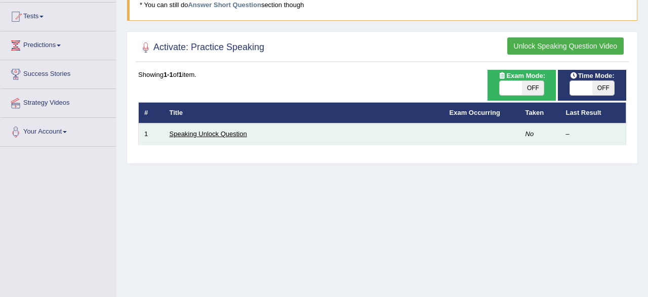
click at [194, 132] on link "Speaking Unlock Question" at bounding box center [208, 134] width 77 height 8
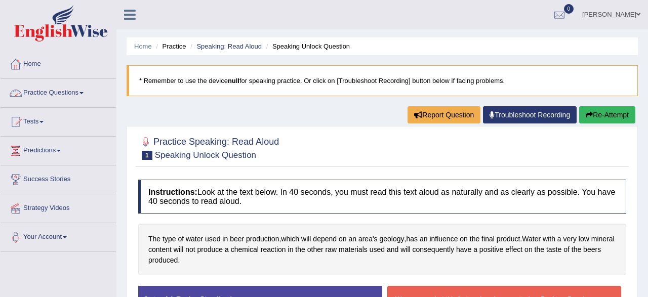
click at [37, 90] on link "Practice Questions" at bounding box center [58, 91] width 115 height 25
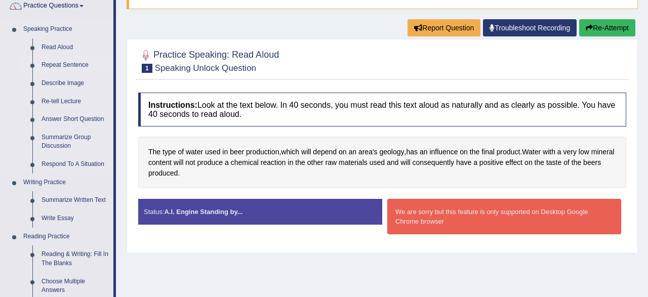
scroll to position [105, 0]
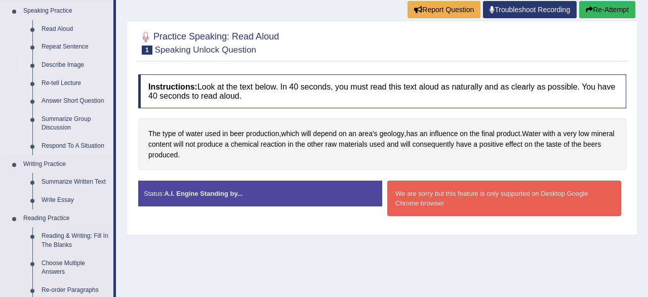
click at [61, 64] on link "Describe Image" at bounding box center [75, 65] width 76 height 18
